Goal: Task Accomplishment & Management: Manage account settings

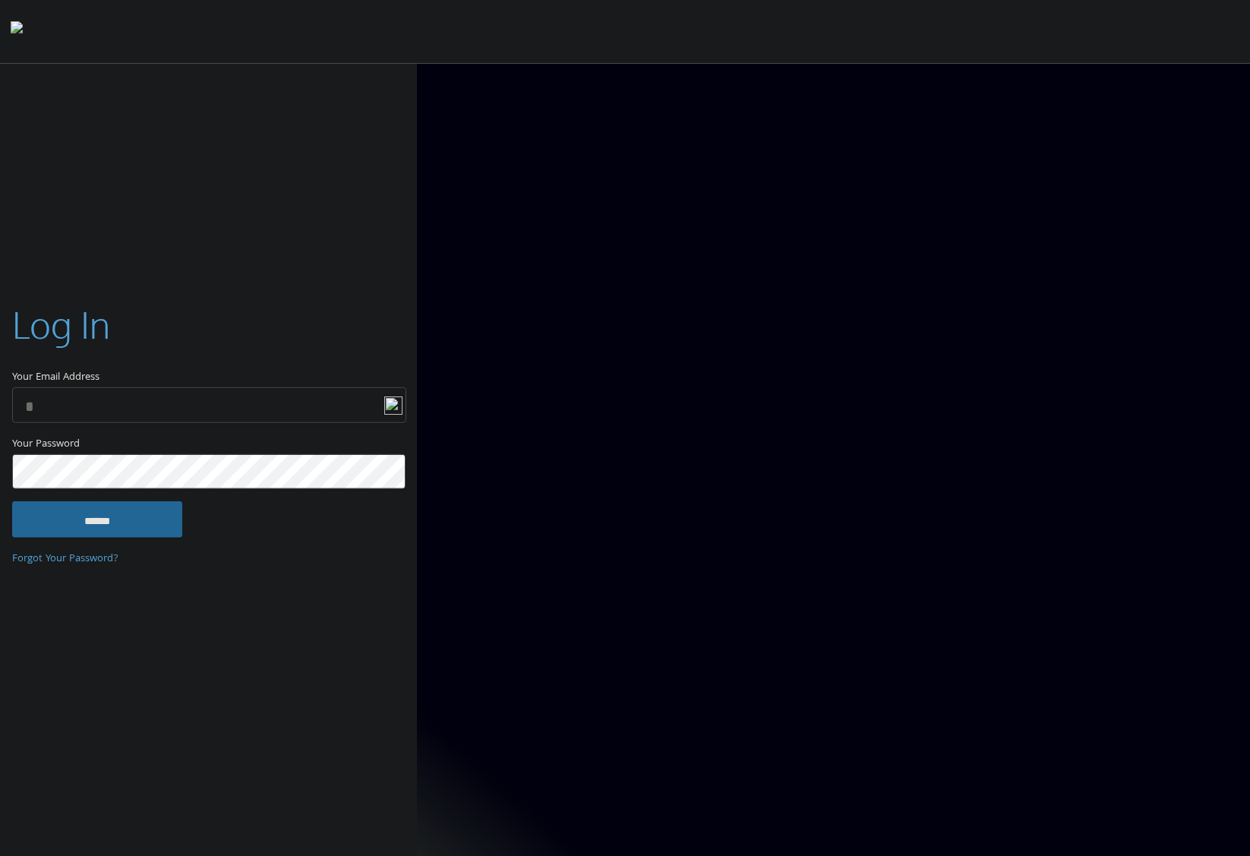
type input "**********"
click at [45, 526] on input "******" at bounding box center [97, 519] width 170 height 36
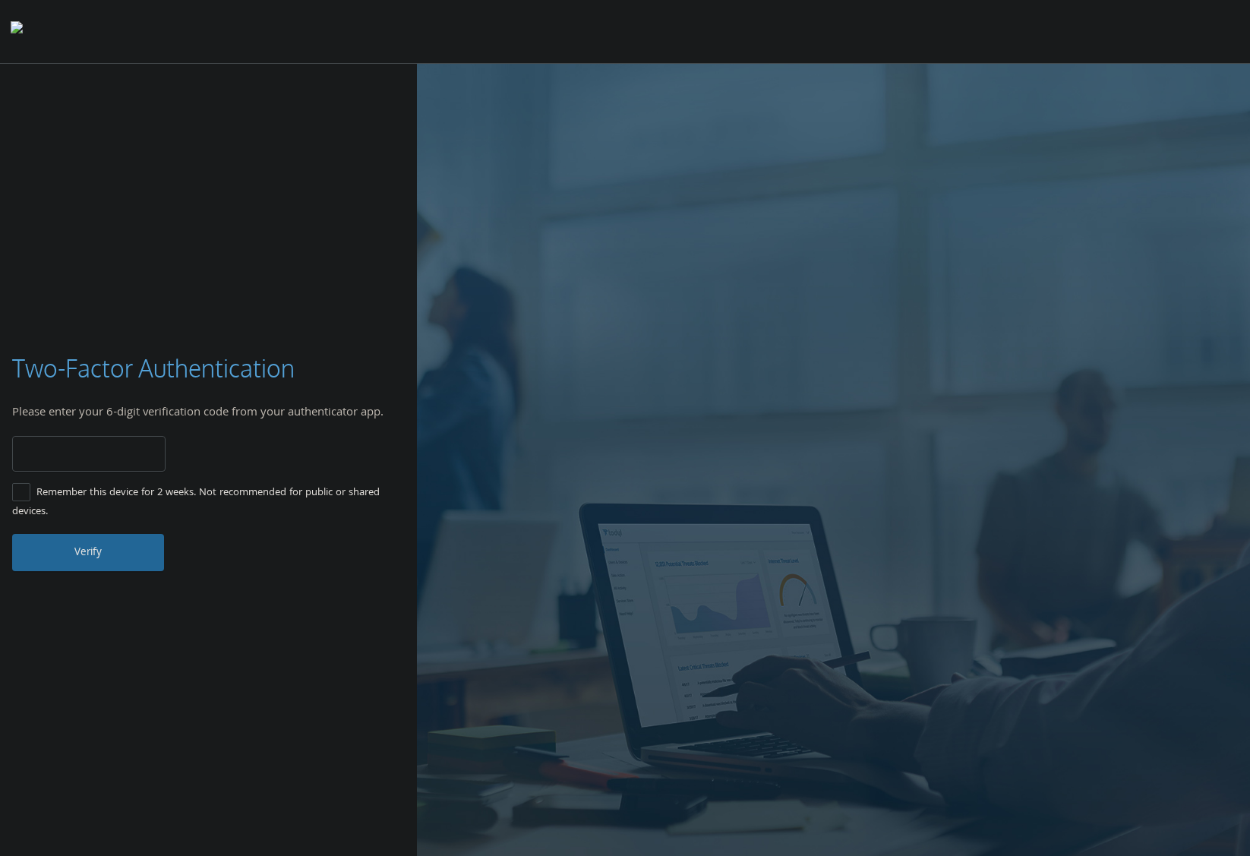
click at [93, 458] on input "number" at bounding box center [88, 454] width 153 height 36
type input "******"
